Goal: Transaction & Acquisition: Book appointment/travel/reservation

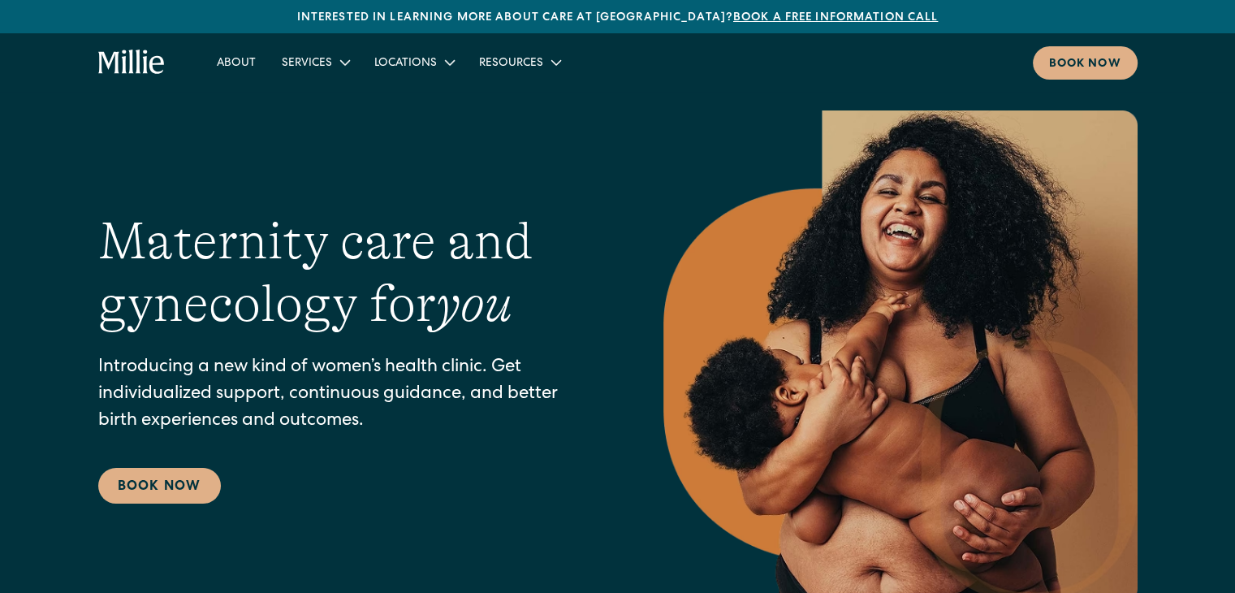
click at [322, 179] on div "Maternity care and gynecology for you Introducing a new kind of women’s health …" at bounding box center [617, 356] width 1039 height 493
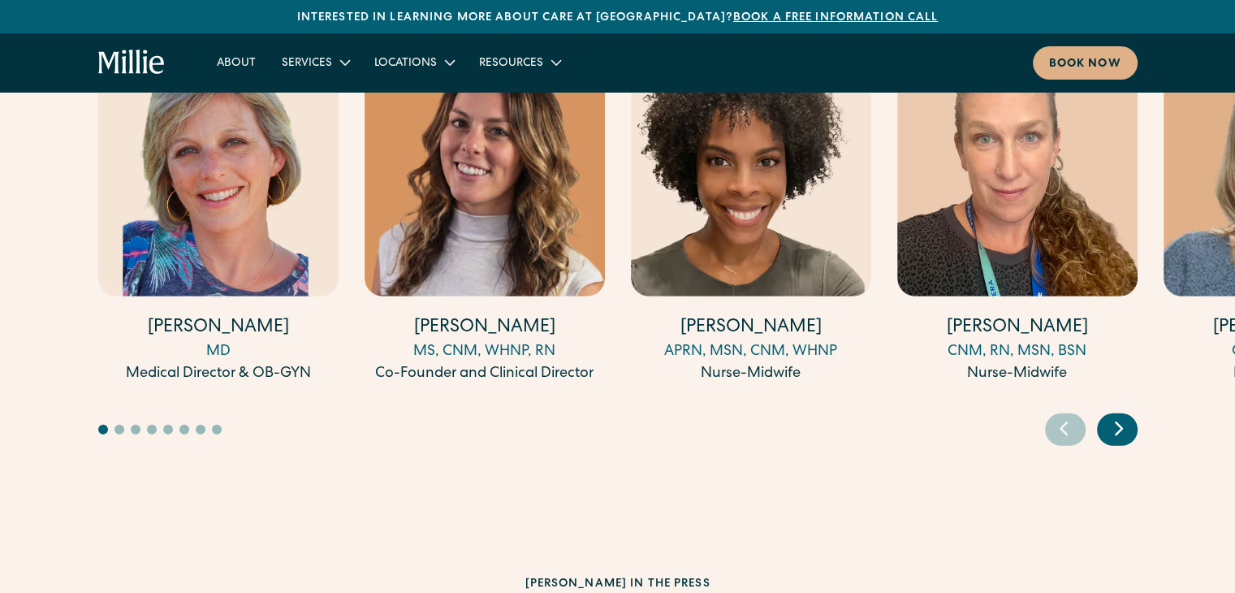
scroll to position [4633, 0]
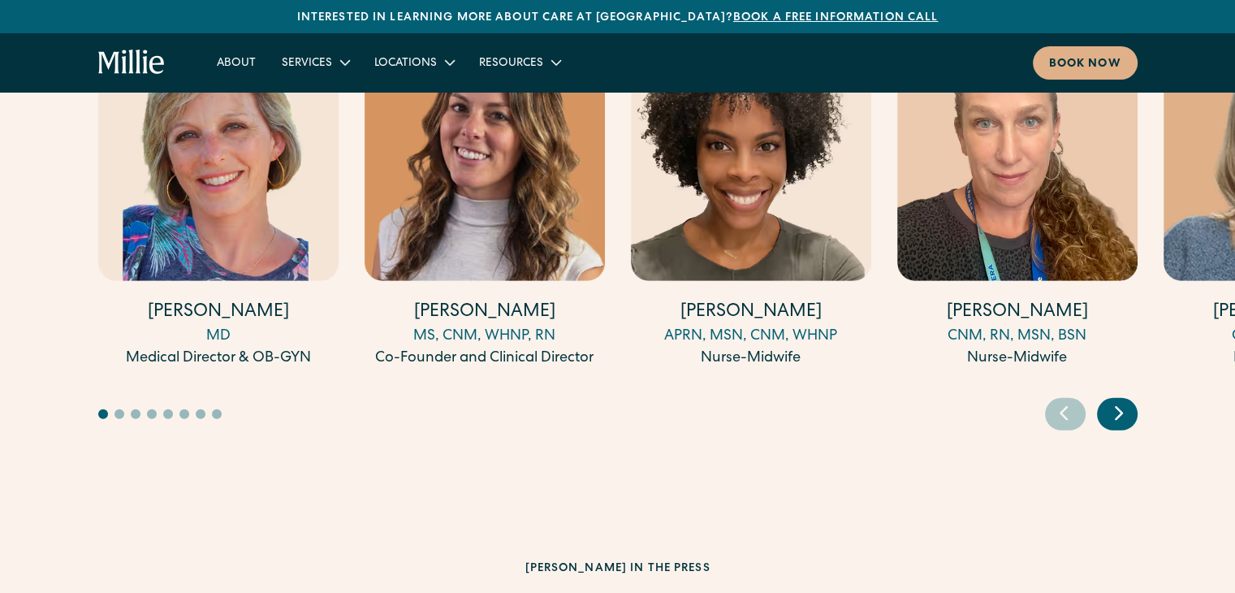
click at [1130, 398] on div "Next slide" at bounding box center [1117, 414] width 41 height 32
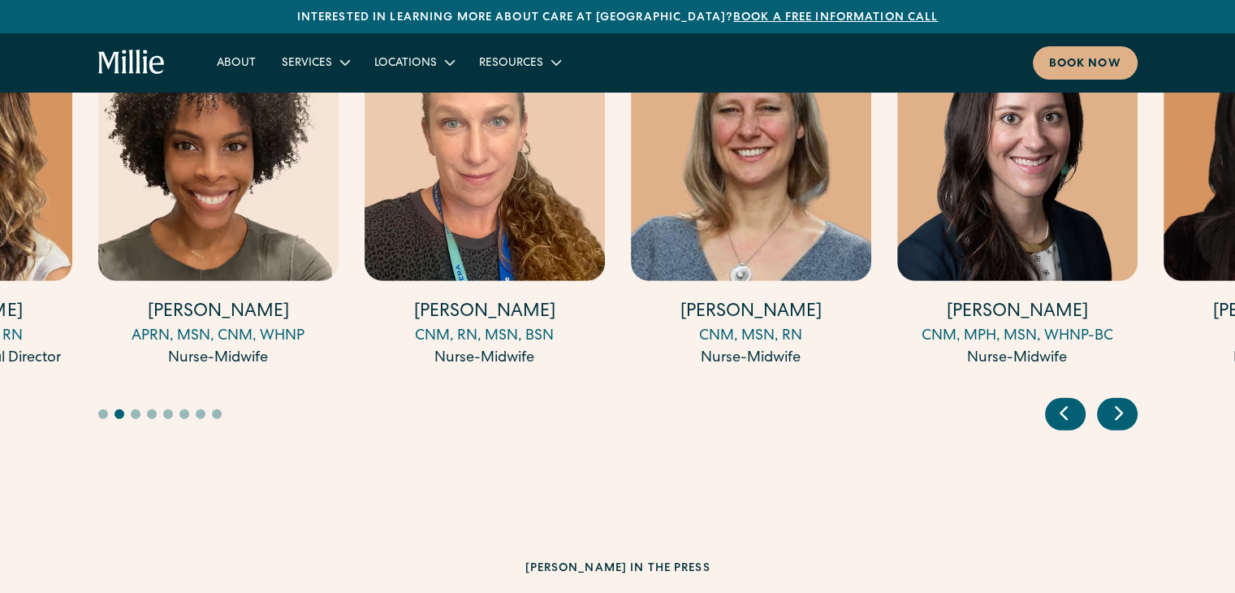
click at [1130, 398] on div "Next slide" at bounding box center [1117, 414] width 41 height 32
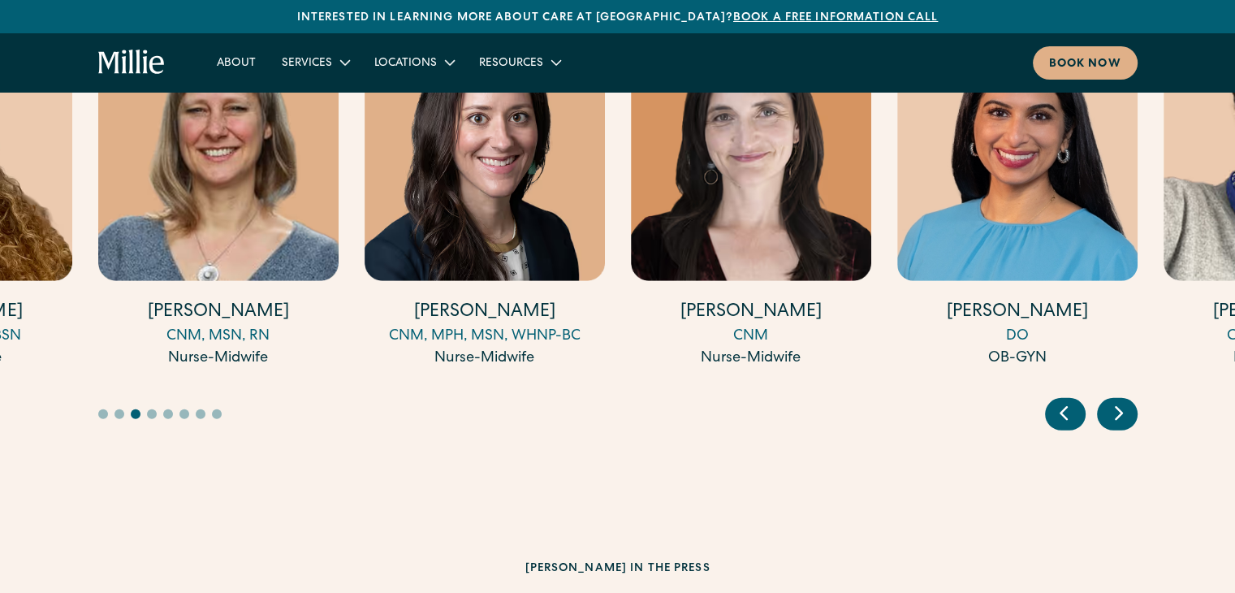
click at [1130, 398] on div "Next slide" at bounding box center [1117, 414] width 41 height 32
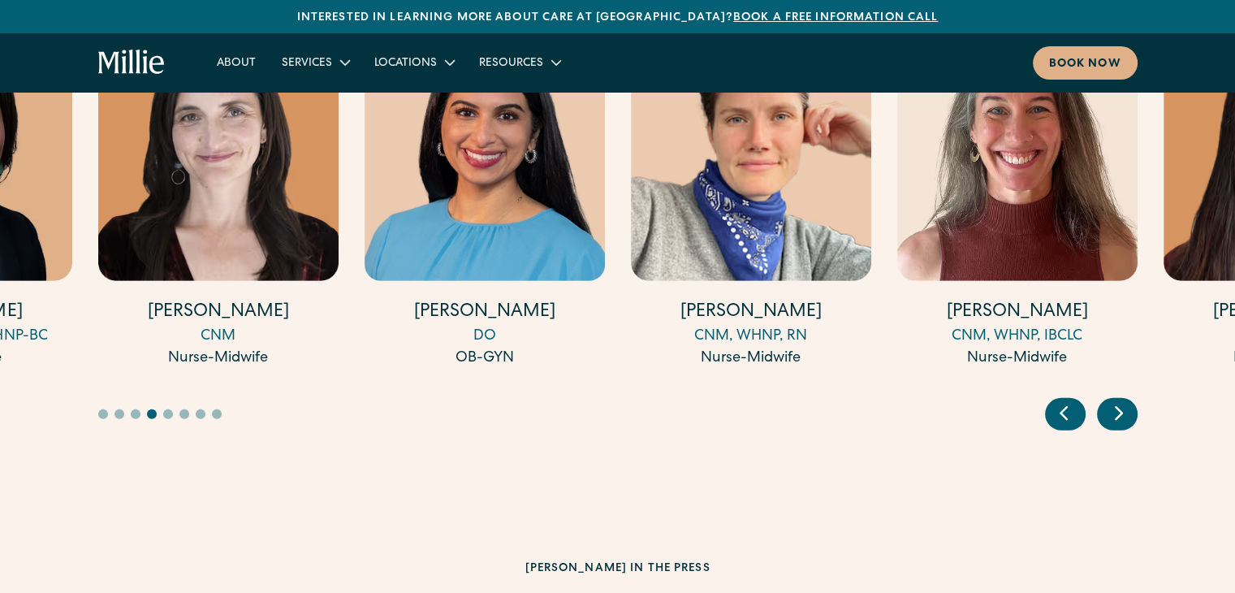
click at [1130, 398] on div "Next slide" at bounding box center [1117, 414] width 41 height 32
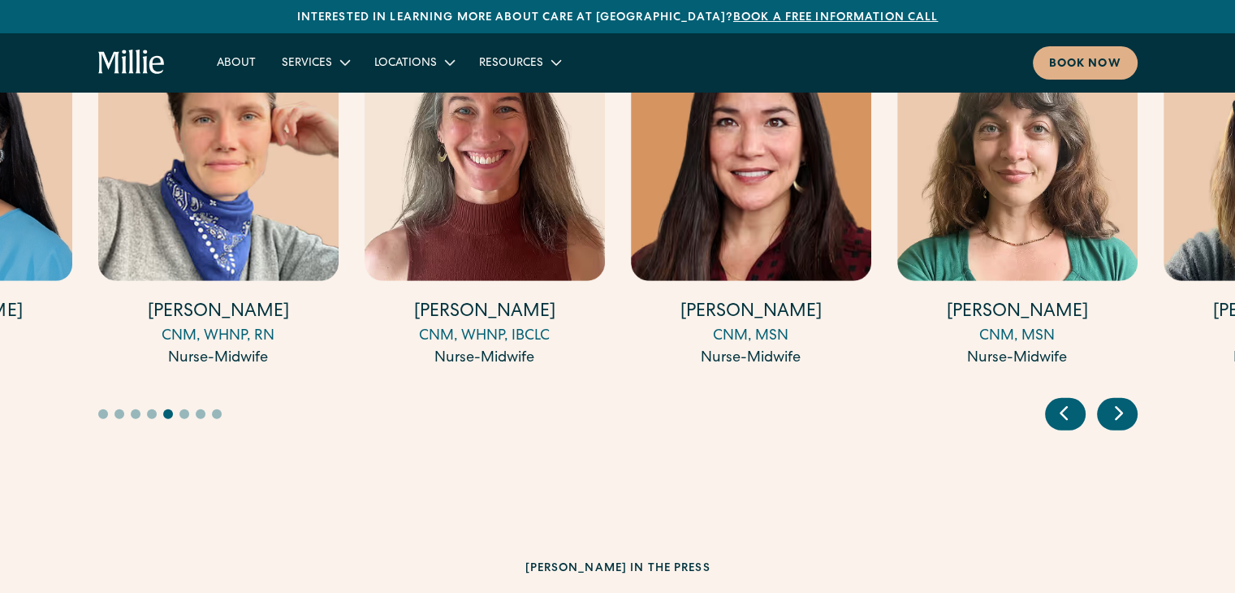
click at [1130, 398] on div "Next slide" at bounding box center [1117, 414] width 41 height 32
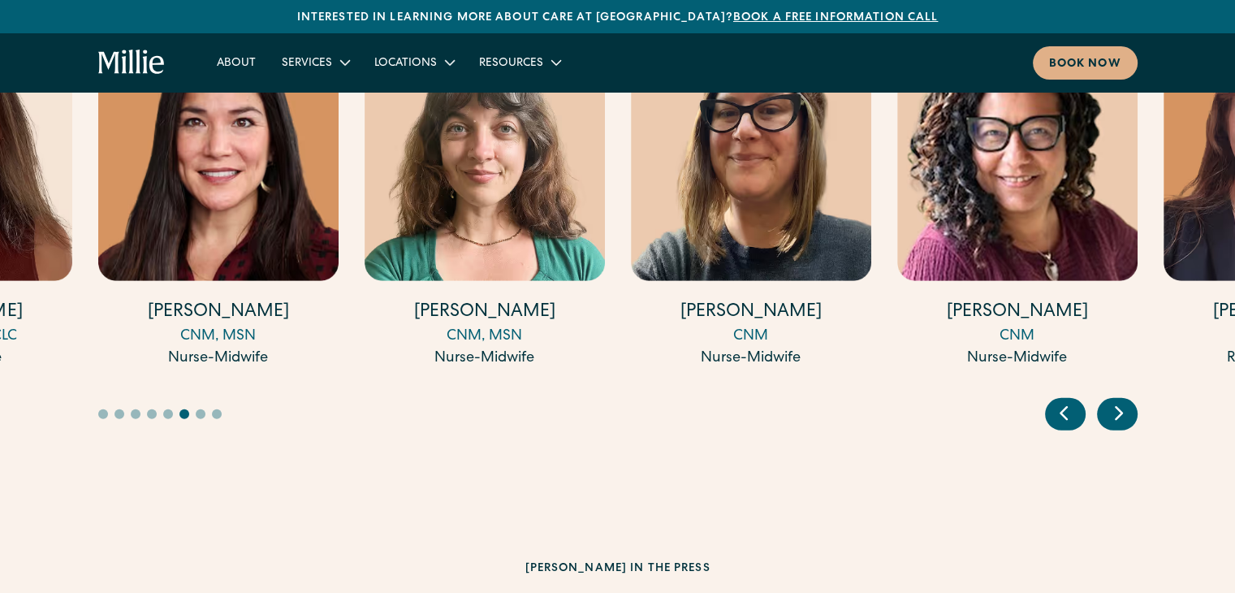
click at [1130, 398] on div "Next slide" at bounding box center [1117, 414] width 41 height 32
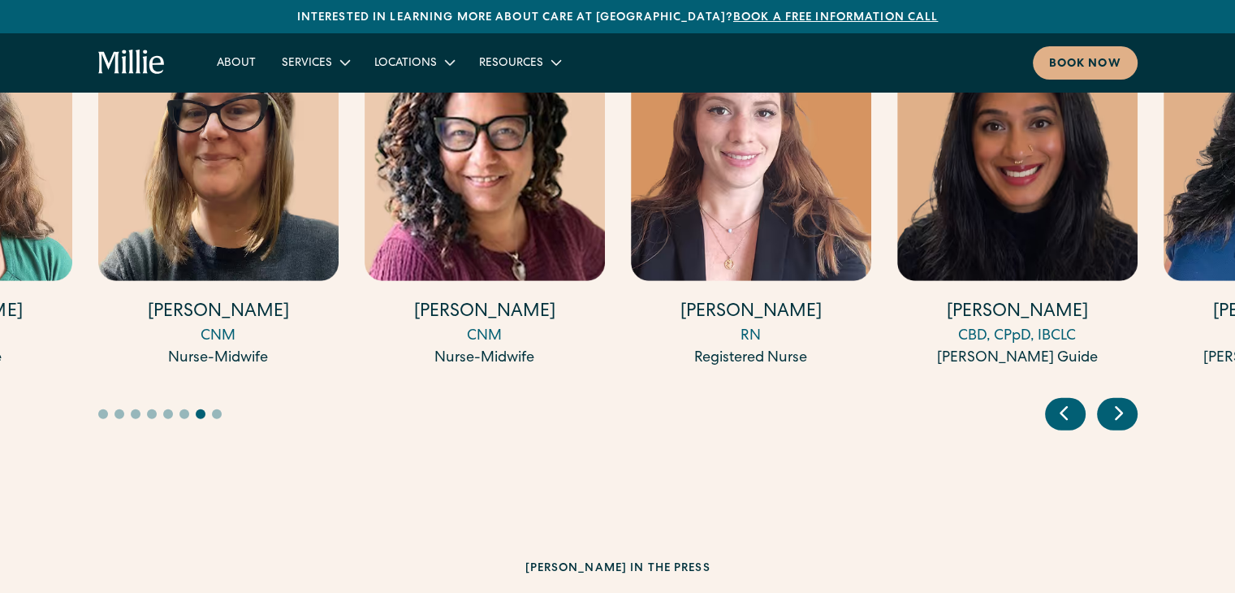
click at [1130, 398] on div "Next slide" at bounding box center [1117, 414] width 41 height 32
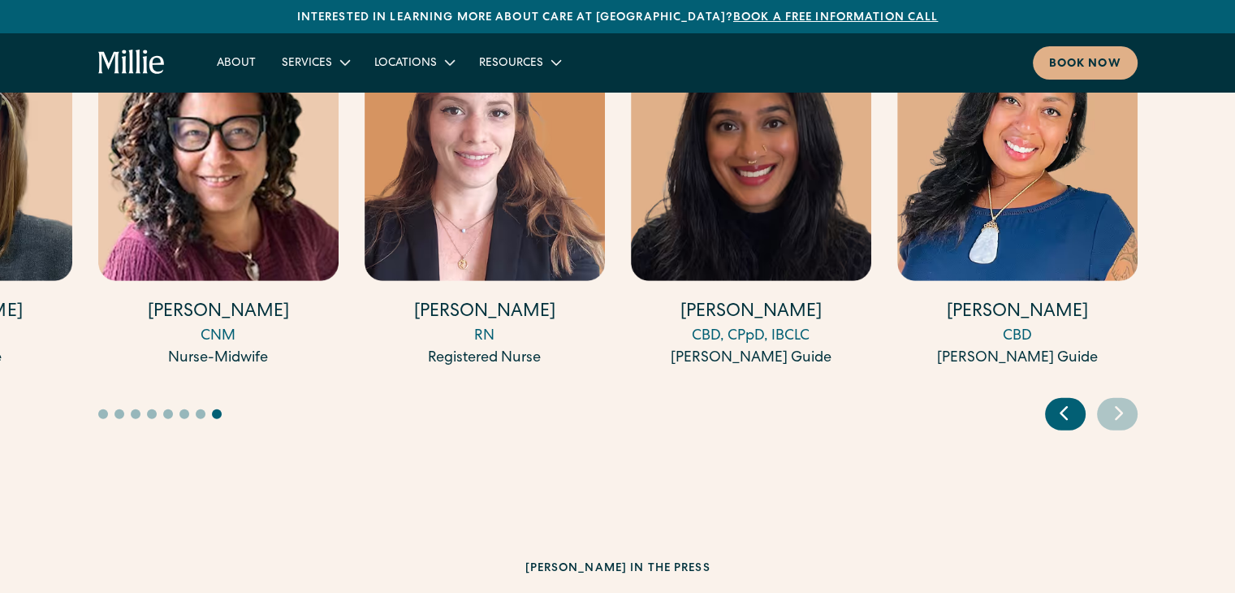
click at [1072, 400] on icon "Previous slide" at bounding box center [1063, 412] width 24 height 25
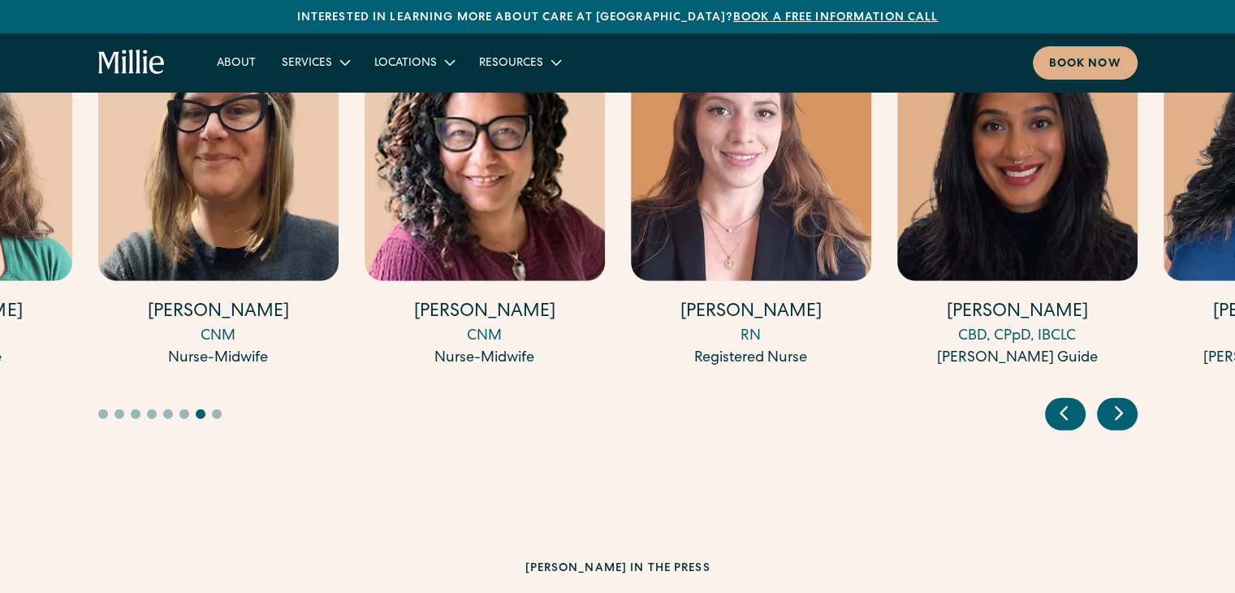
click at [1072, 400] on icon "Previous slide" at bounding box center [1063, 412] width 24 height 25
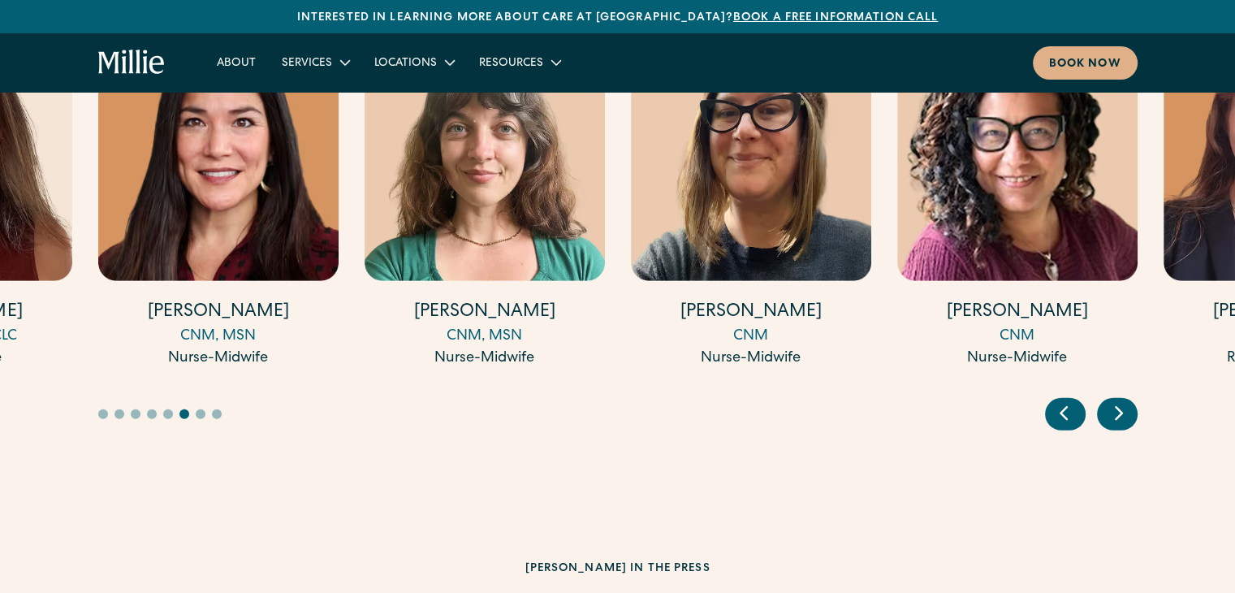
click at [1072, 400] on icon "Previous slide" at bounding box center [1063, 412] width 24 height 25
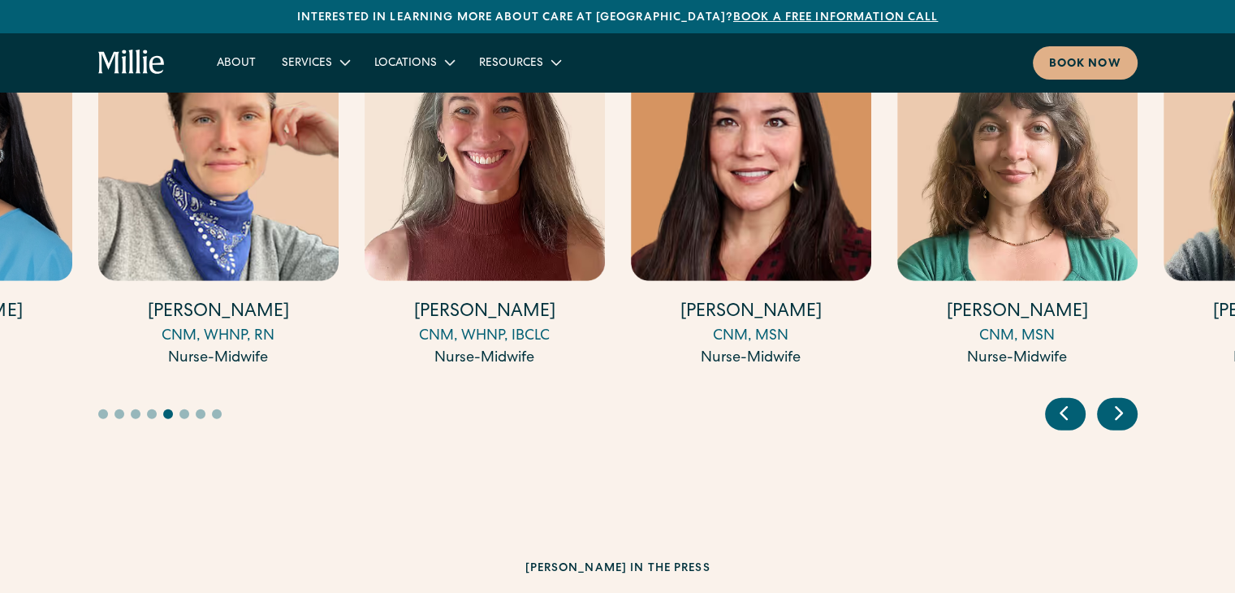
click at [1072, 400] on icon "Previous slide" at bounding box center [1063, 412] width 24 height 25
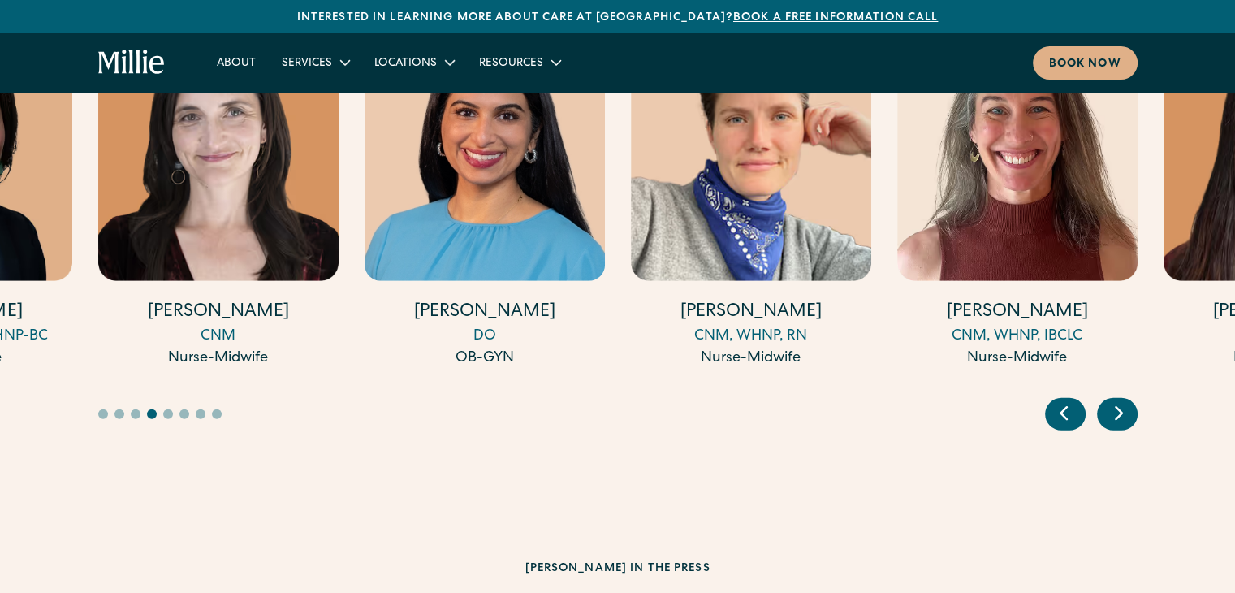
click at [1072, 400] on icon "Previous slide" at bounding box center [1063, 412] width 24 height 25
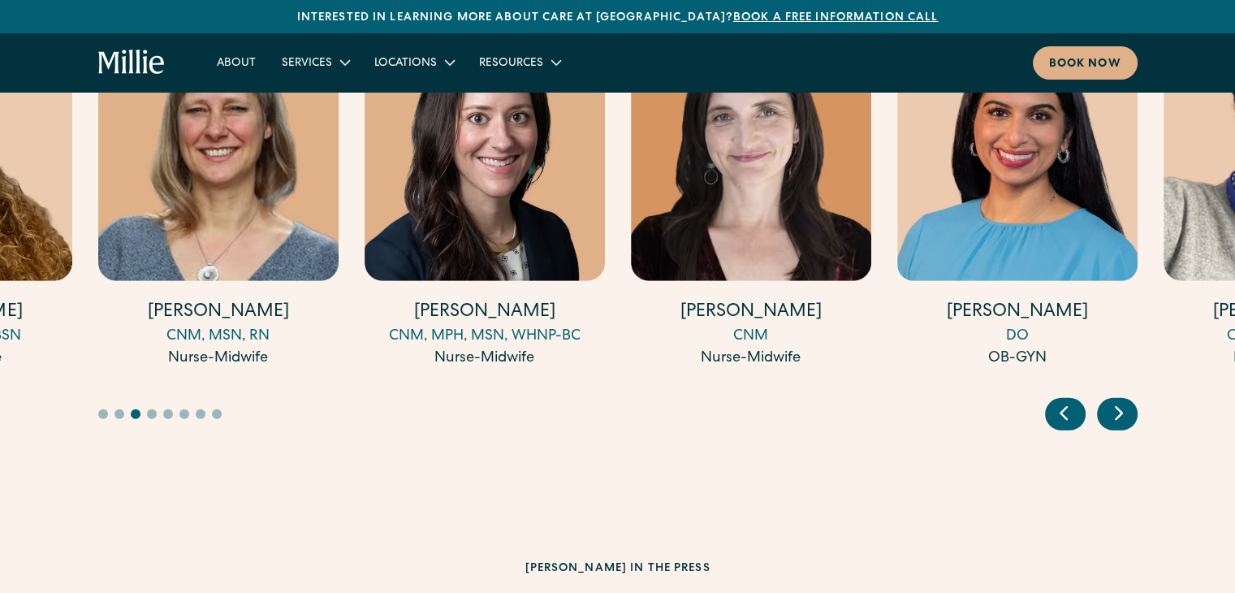
click at [1072, 400] on icon "Previous slide" at bounding box center [1063, 412] width 24 height 25
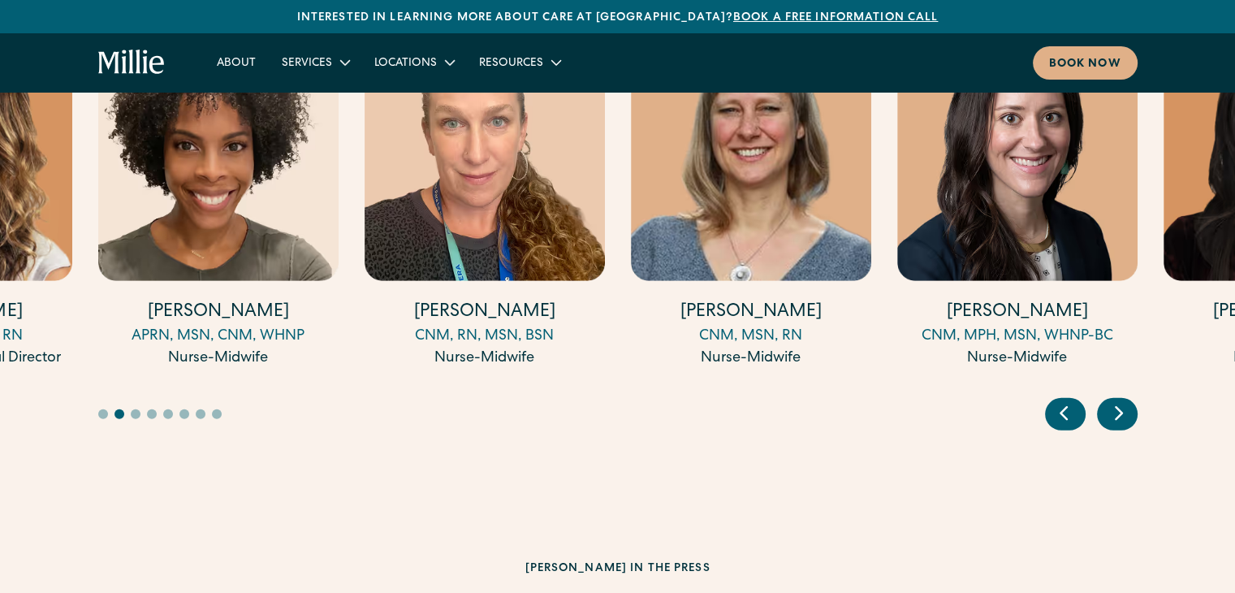
click at [926, 384] on div "Meet our expert clinicians Amy Kane MD Medical Director & OB-GYN Talia Borgo MS…" at bounding box center [617, 182] width 1235 height 654
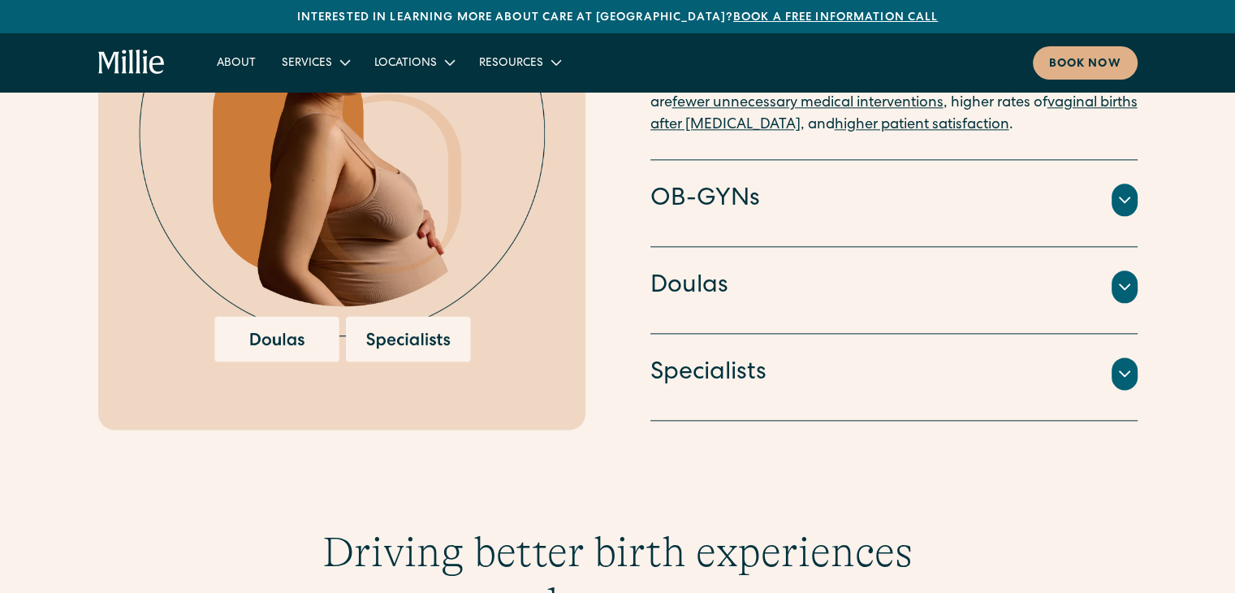
scroll to position [1523, 0]
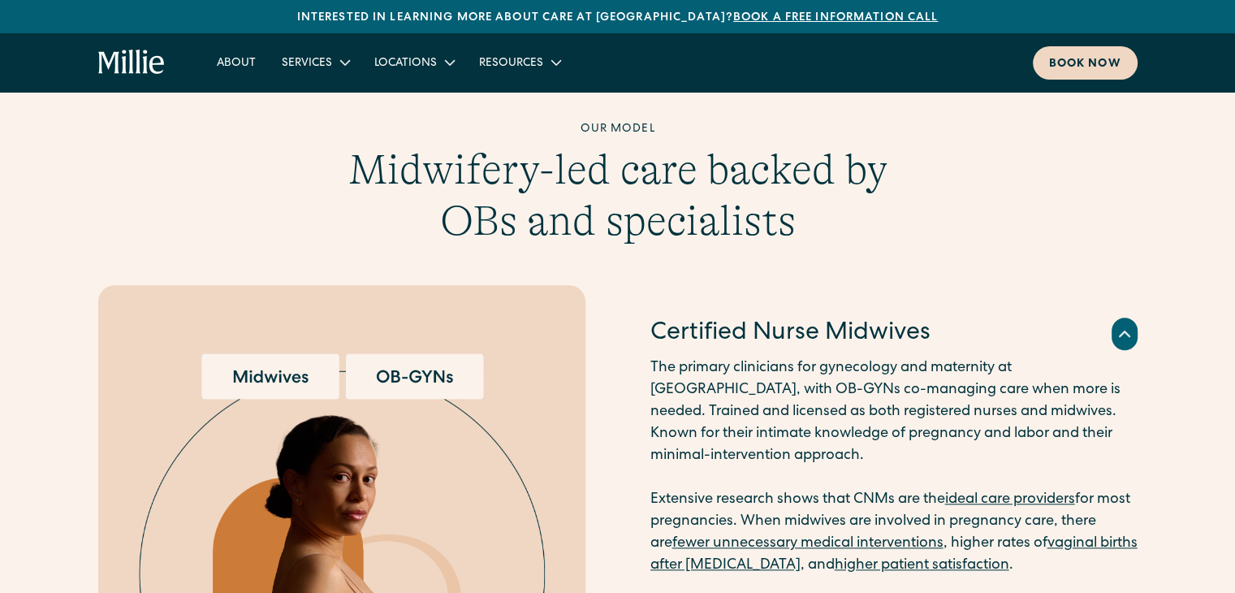
click at [1088, 62] on div "Book now" at bounding box center [1085, 64] width 72 height 17
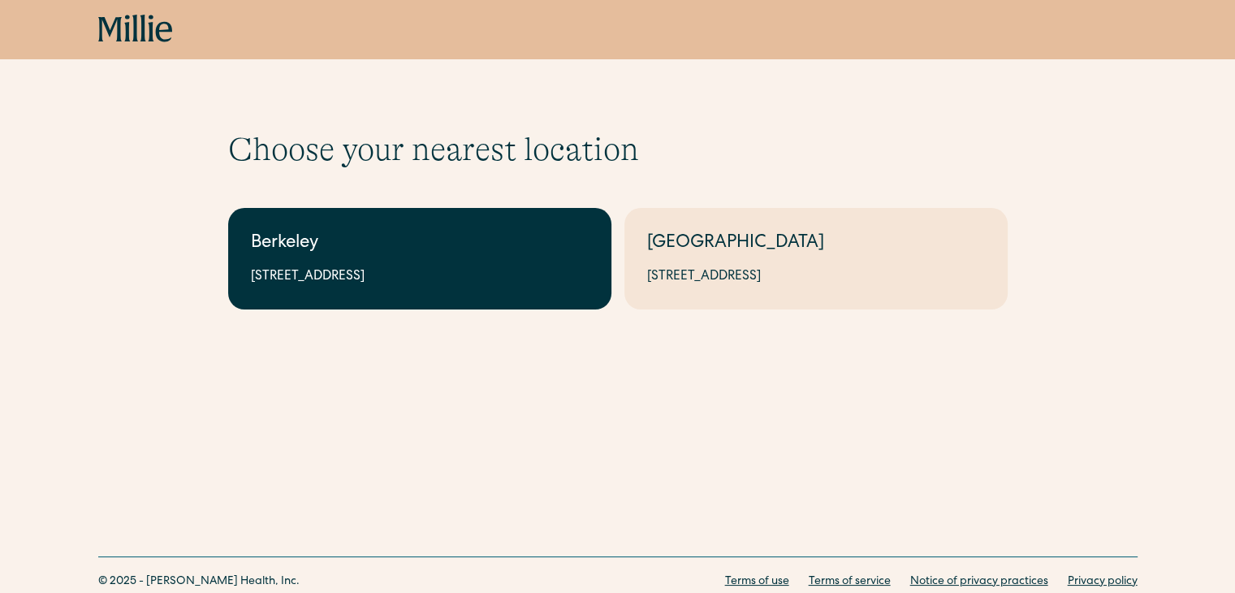
click at [362, 257] on link "Berkeley 2999 Regent St, Suite 524, Berkeley, CA 94705" at bounding box center [419, 258] width 383 height 101
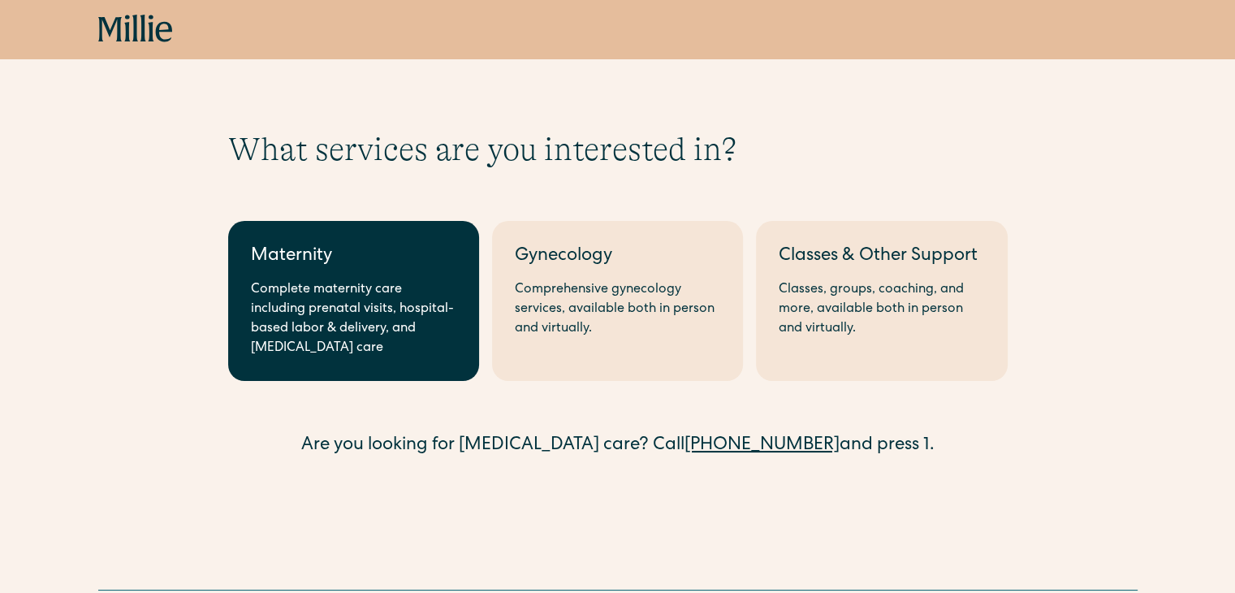
click at [279, 361] on link "Maternity Complete maternity care including prenatal visits, hospital-based lab…" at bounding box center [353, 301] width 251 height 160
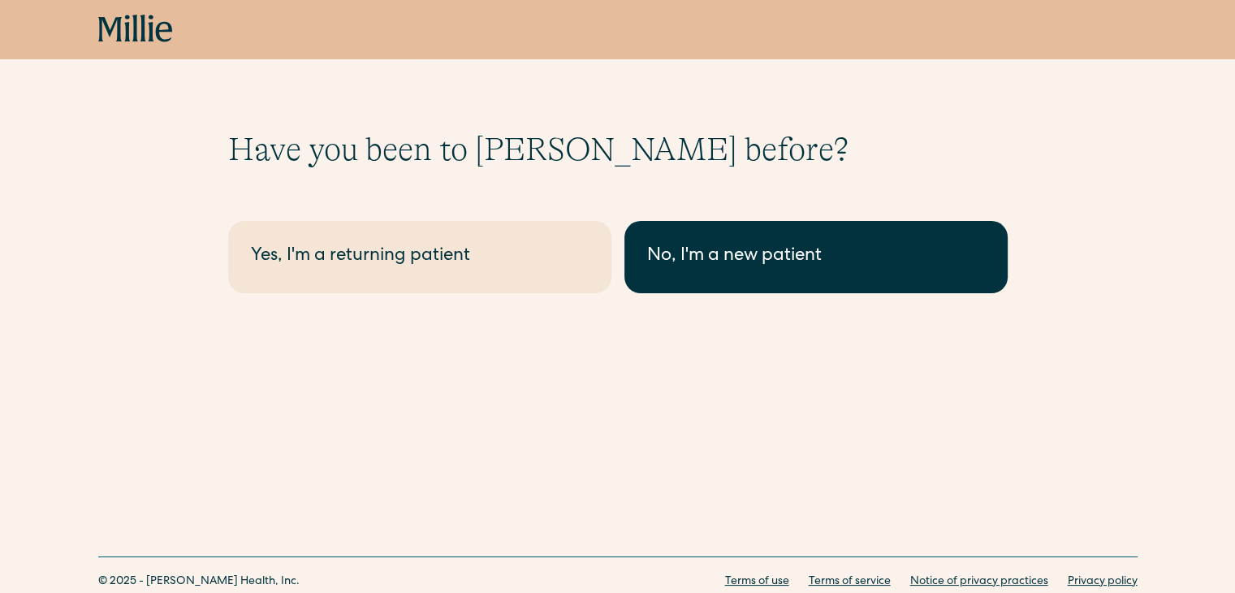
click at [752, 244] on div "No, I'm a new patient" at bounding box center [816, 257] width 338 height 27
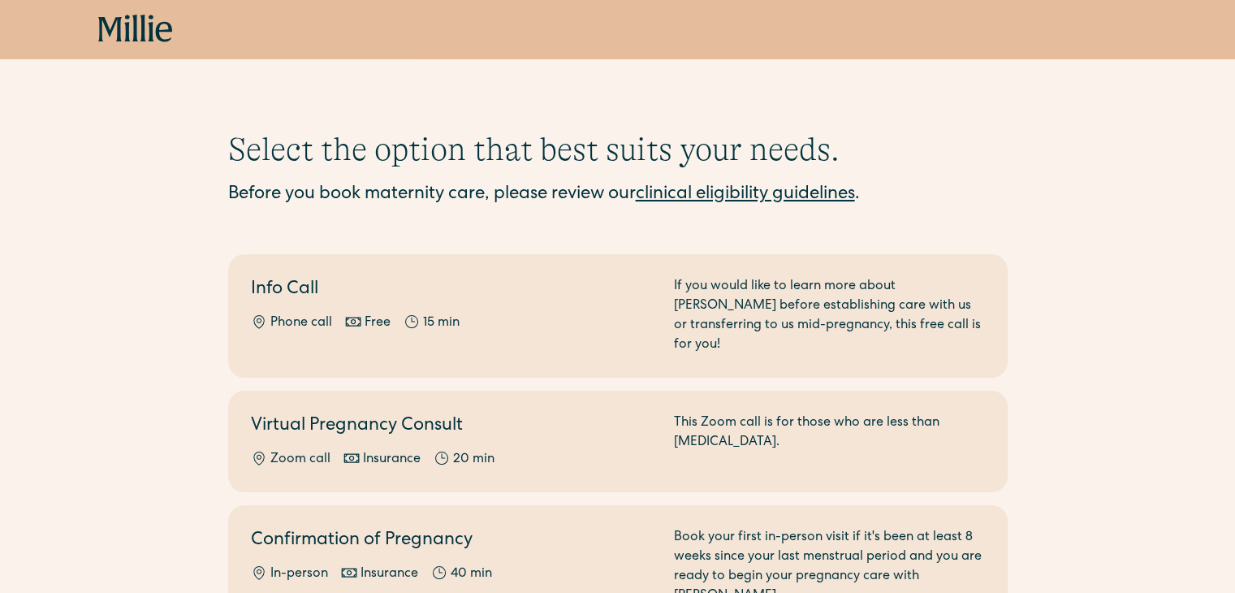
click at [0, 449] on div "Select the option that best suits your needs. Before you book maternity care, p…" at bounding box center [617, 437] width 1235 height 615
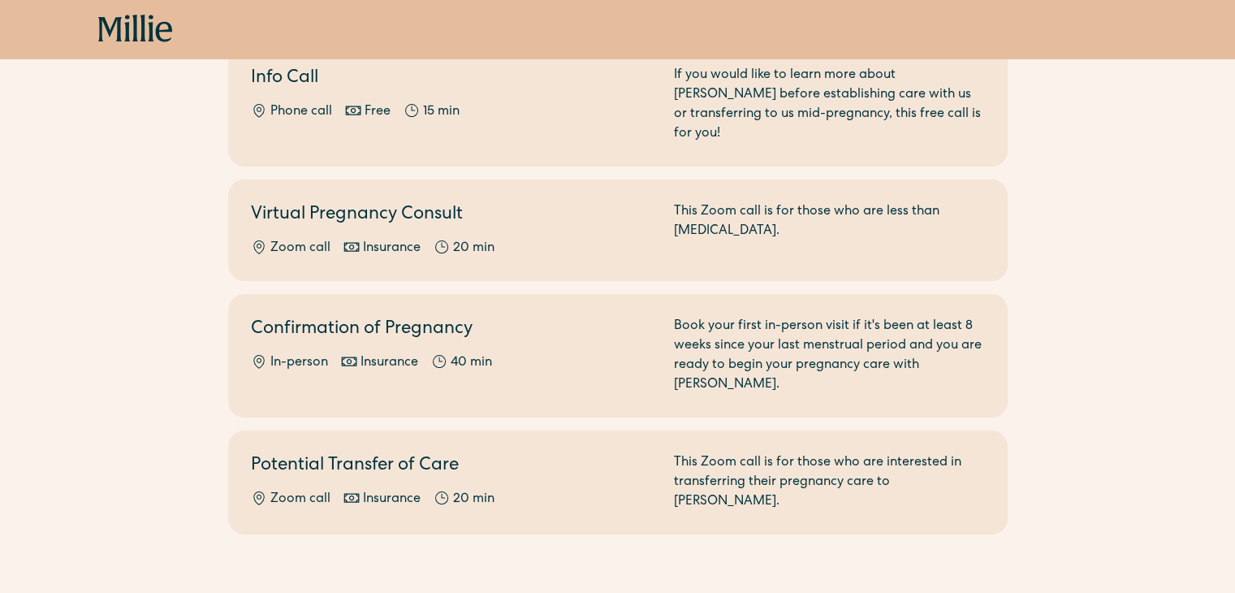
scroll to position [227, 0]
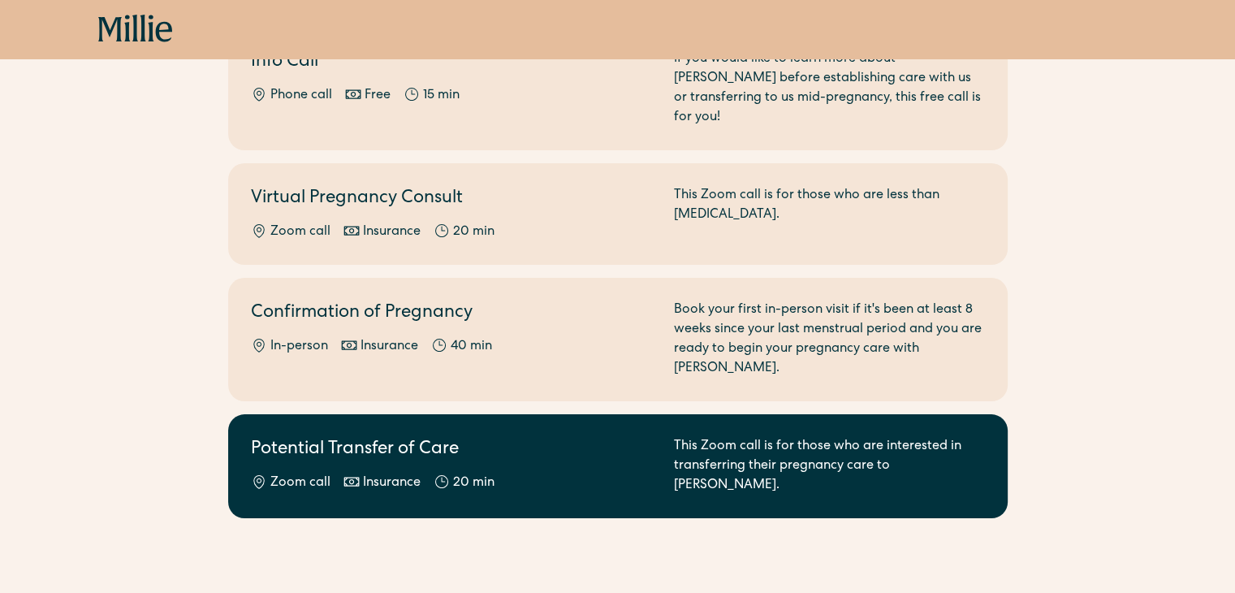
click at [666, 437] on div "Potential Transfer of Care Zoom call Insurance 20 min This Zoom call is for tho…" at bounding box center [618, 466] width 734 height 58
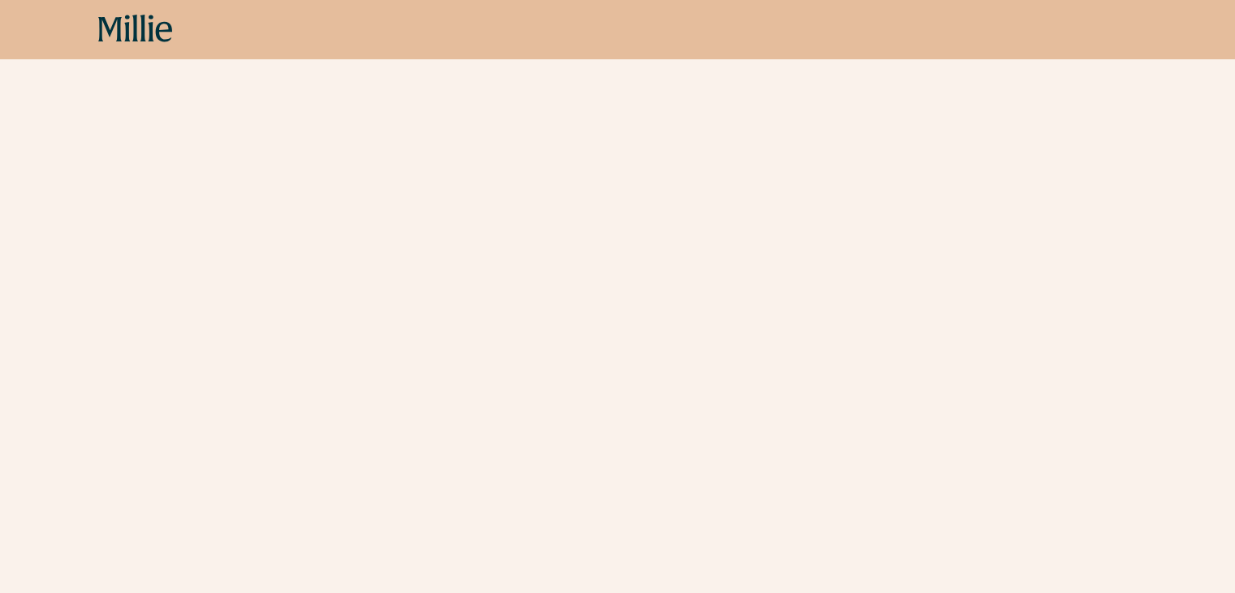
scroll to position [491, 0]
click at [1, 443] on div "Schedule your appointment This Zoom call with a midwife is for those who are in…" at bounding box center [617, 185] width 1235 height 1092
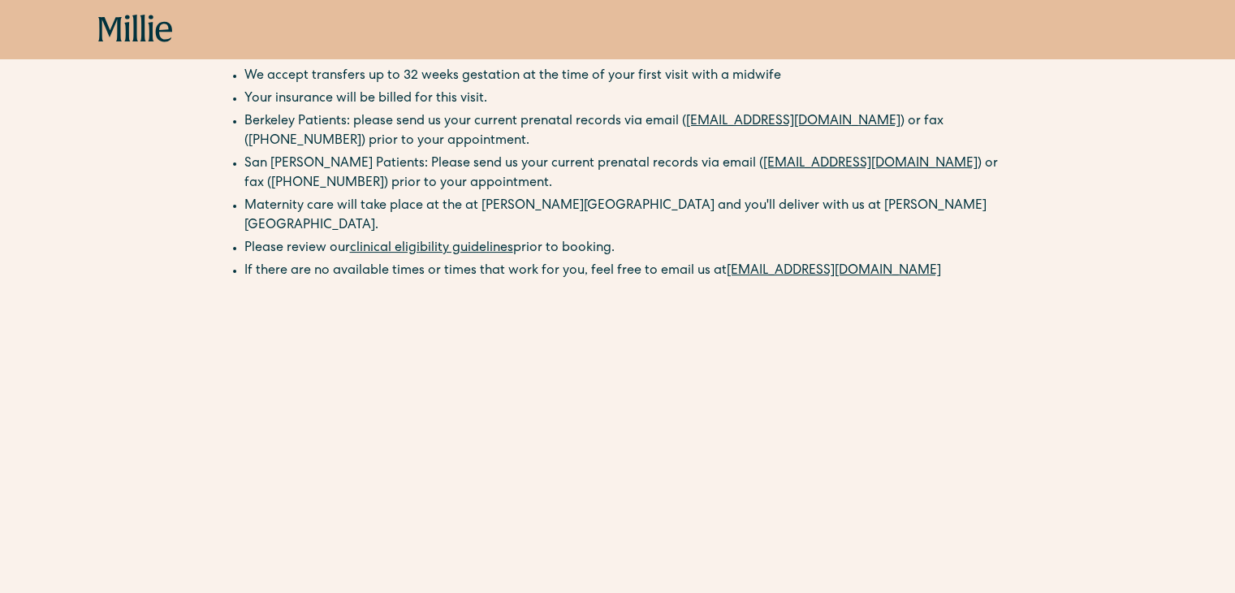
click at [10, 349] on div "Schedule your appointment This Zoom call with a midwife is for those who are in…" at bounding box center [617, 437] width 1235 height 1092
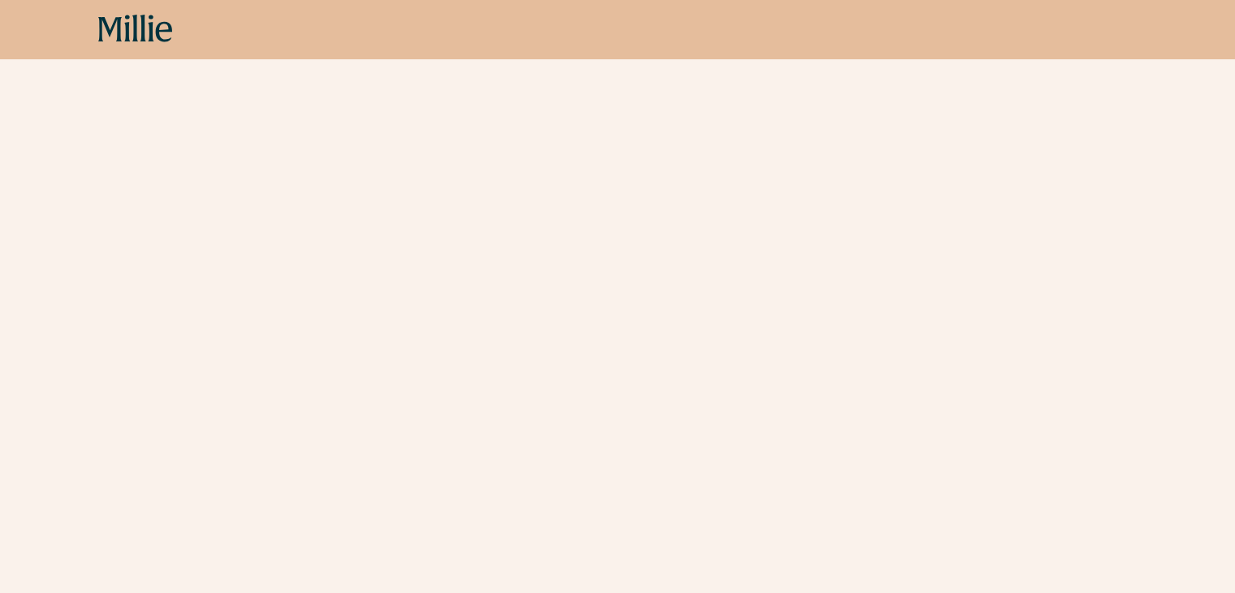
click at [57, 369] on div "Schedule your appointment This Zoom call with a midwife is for those who are in…" at bounding box center [617, 351] width 1235 height 1612
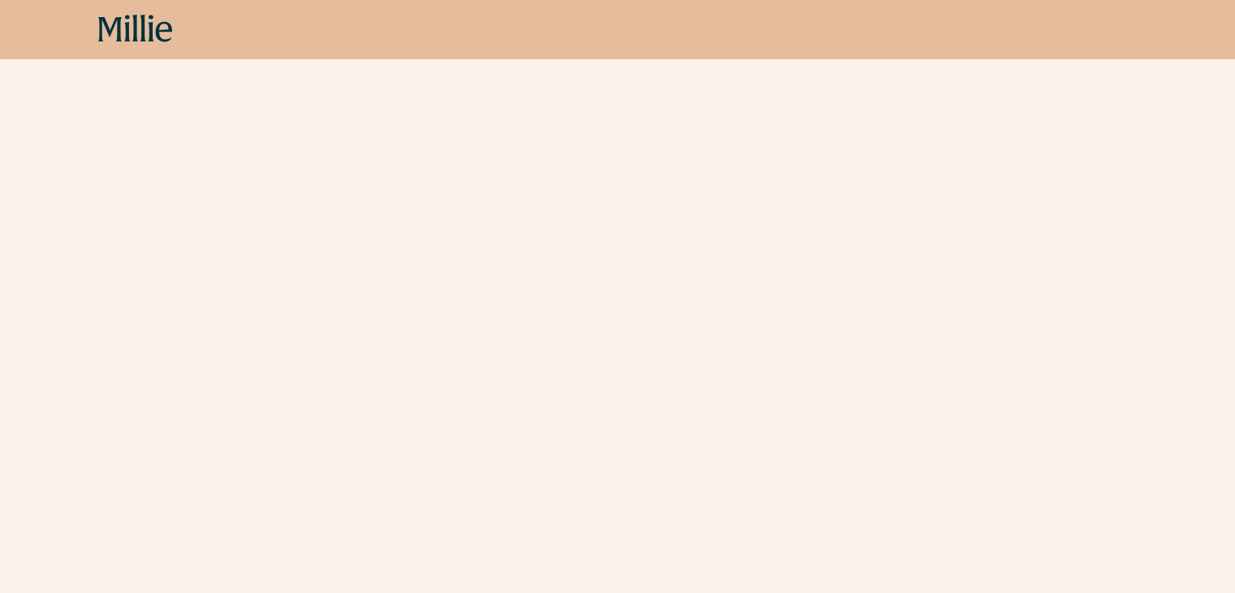
click at [25, 551] on div "Schedule your appointment This Zoom call with a midwife is for those who are in…" at bounding box center [617, 355] width 1235 height 2917
click at [168, 329] on div "Schedule your appointment This Zoom call with a midwife is for those who are in…" at bounding box center [617, 63] width 1235 height 2917
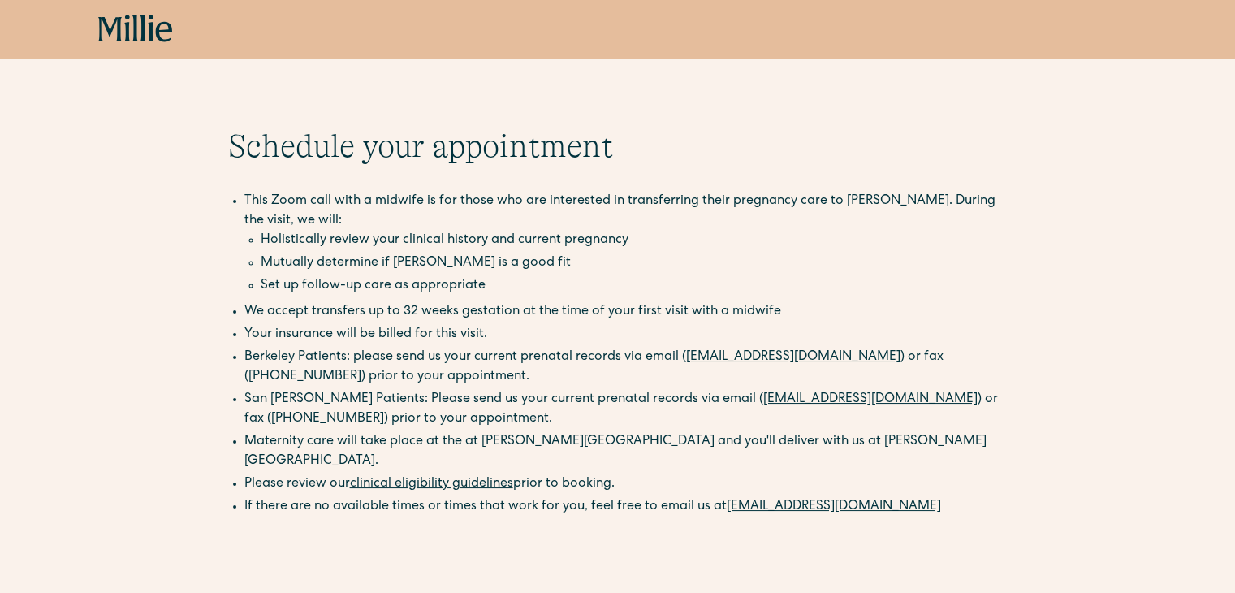
scroll to position [0, 0]
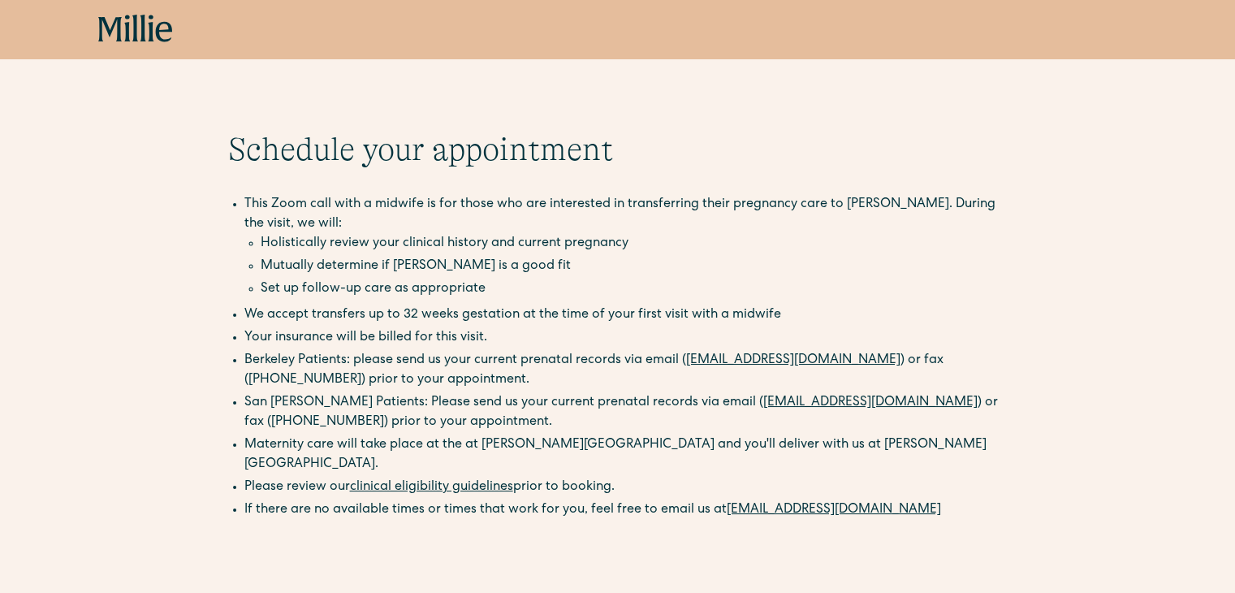
click at [917, 144] on h1 "Schedule your appointment" at bounding box center [617, 149] width 779 height 39
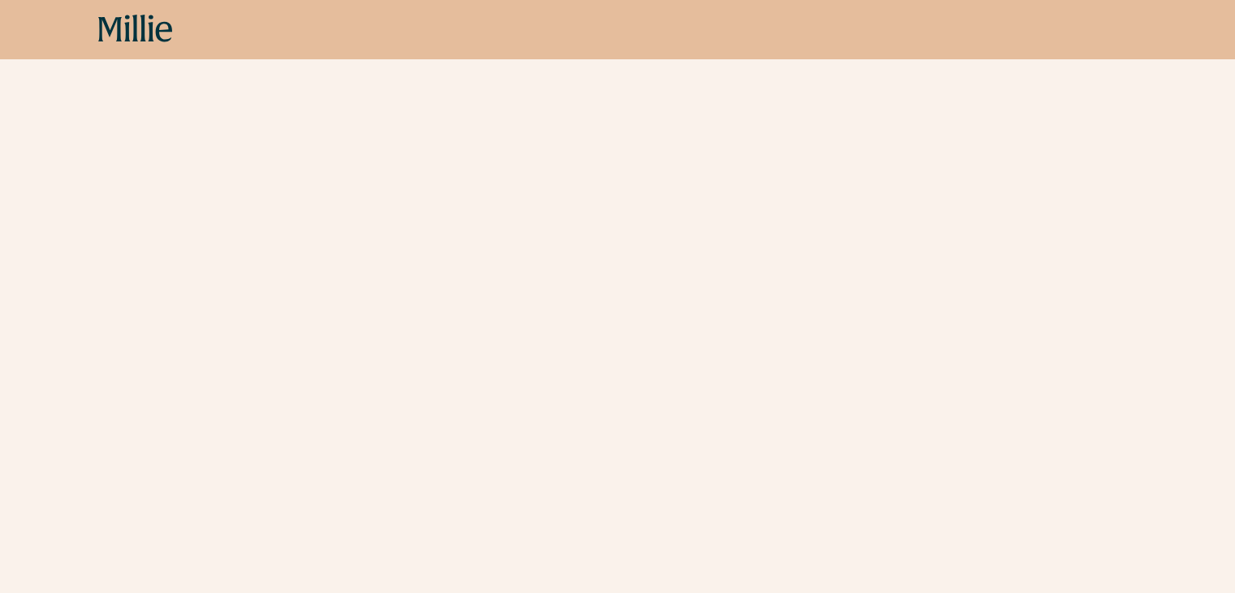
scroll to position [518, 0]
